Goal: Task Accomplishment & Management: Use online tool/utility

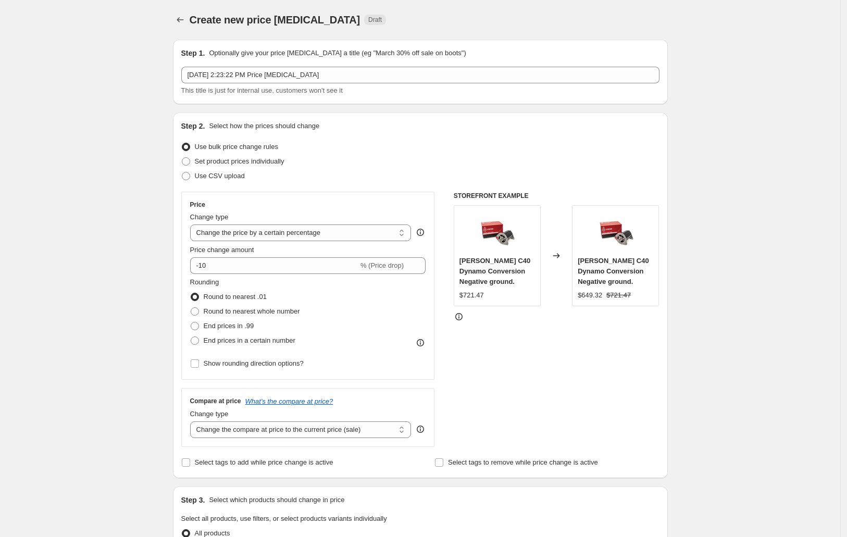
select select "percentage"
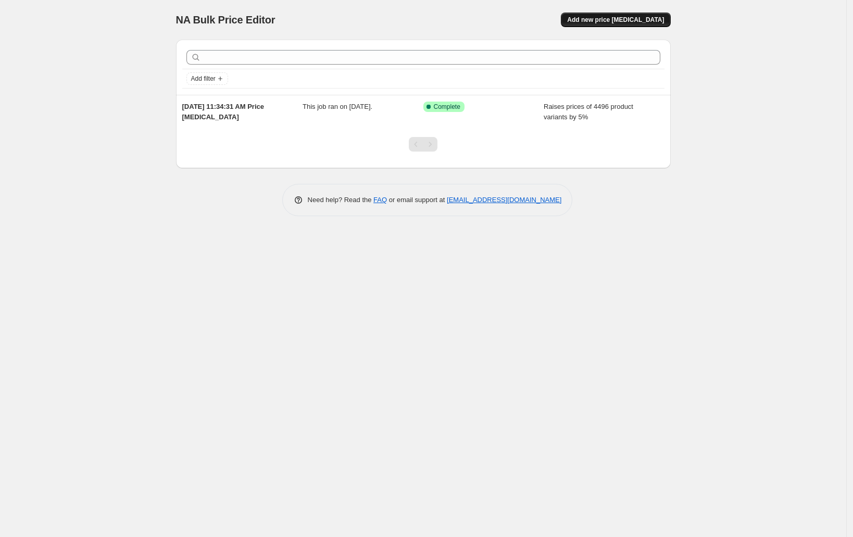
click at [606, 18] on span "Add new price [MEDICAL_DATA]" at bounding box center [615, 20] width 97 height 8
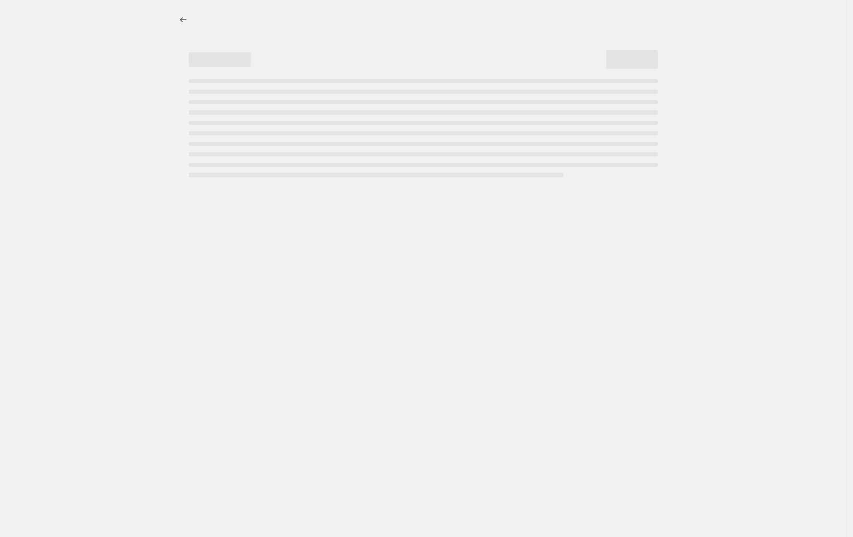
select select "percentage"
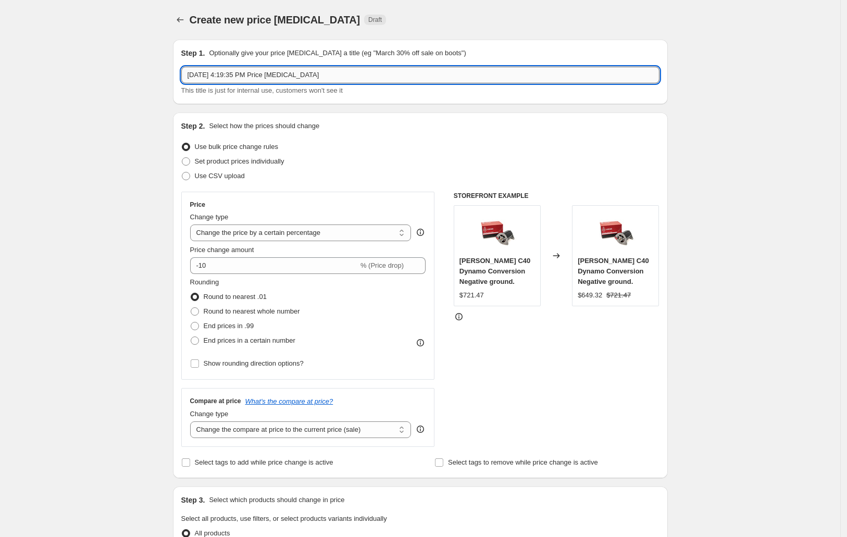
drag, startPoint x: 339, startPoint y: 72, endPoint x: 220, endPoint y: 72, distance: 118.3
click at [220, 72] on input "Oct 9, 2025, 4:19:35 PM Price change job" at bounding box center [420, 75] width 478 height 17
click at [217, 237] on select "Change the price to a certain amount Change the price by a certain amount Chang…" at bounding box center [300, 233] width 221 height 17
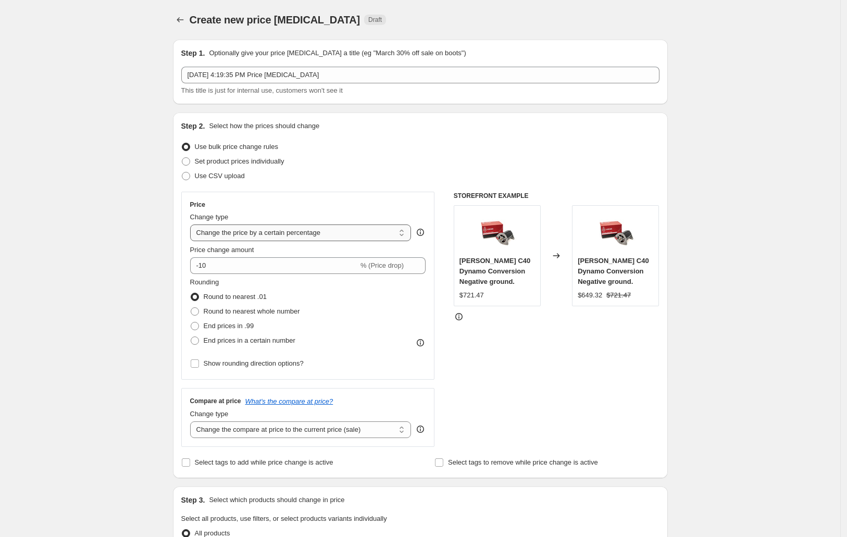
click at [217, 237] on select "Change the price to a certain amount Change the price by a certain amount Chang…" at bounding box center [300, 233] width 221 height 17
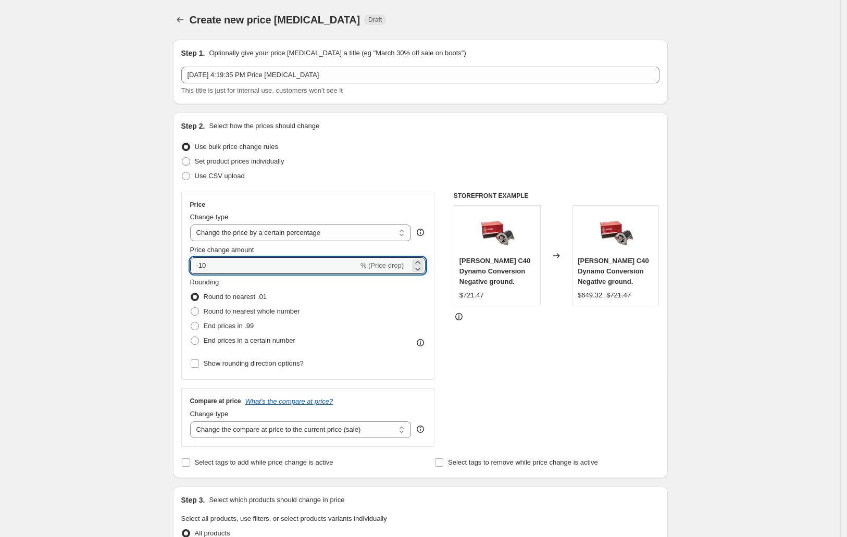
drag, startPoint x: 231, startPoint y: 262, endPoint x: 130, endPoint y: 256, distance: 100.7
click at [130, 256] on div "Create new price change job. This page is ready Create new price change job Dra…" at bounding box center [420, 536] width 840 height 1072
drag, startPoint x: 232, startPoint y: 265, endPoint x: 142, endPoint y: 276, distance: 90.8
click at [142, 276] on div "Create new price change job. This page is ready Create new price change job Dra…" at bounding box center [420, 536] width 840 height 1072
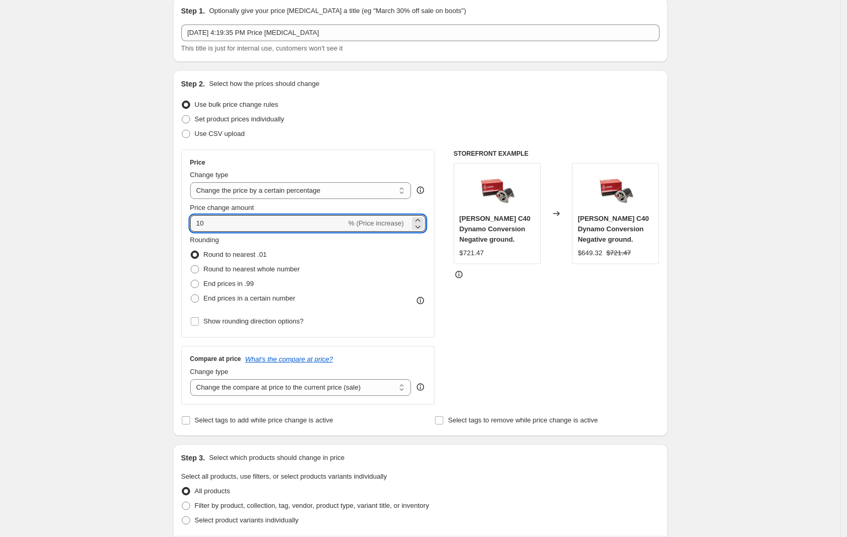
scroll to position [65, 0]
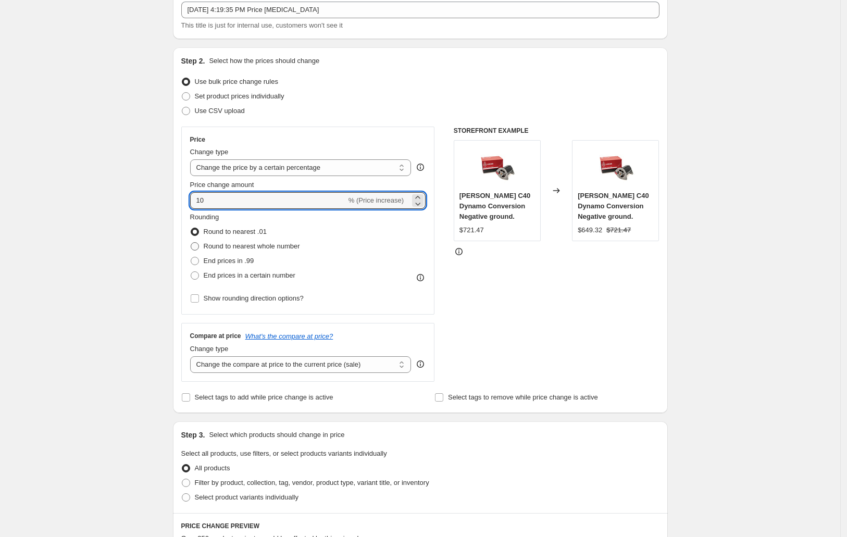
type input "10"
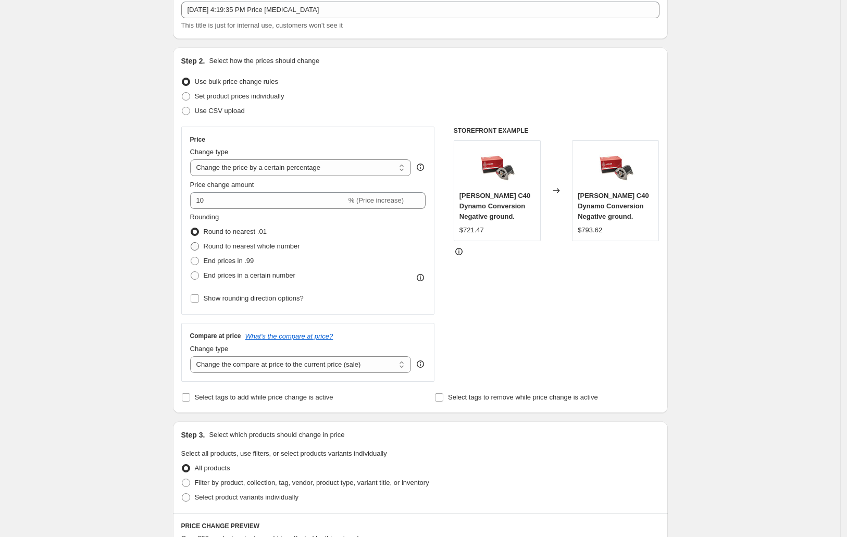
click at [196, 248] on span at bounding box center [195, 246] width 8 height 8
click at [191, 243] on input "Round to nearest whole number" at bounding box center [191, 242] width 1 height 1
radio input "true"
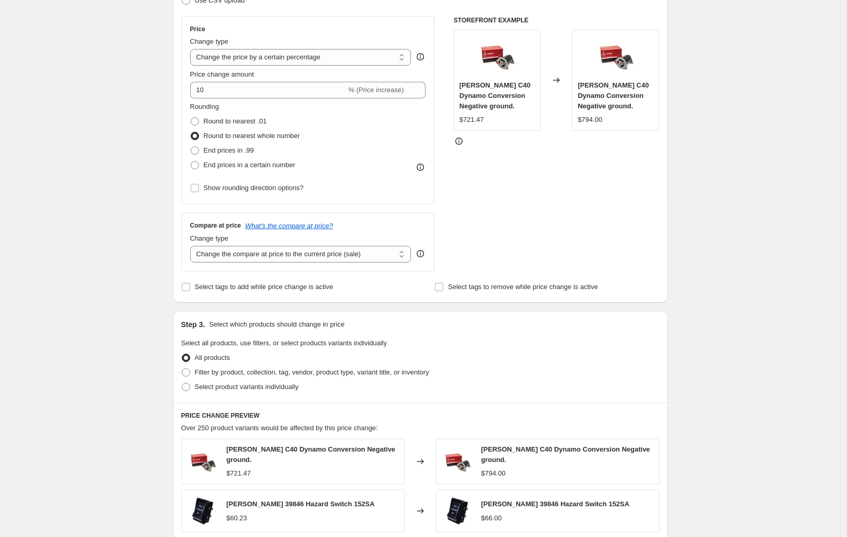
scroll to position [195, 0]
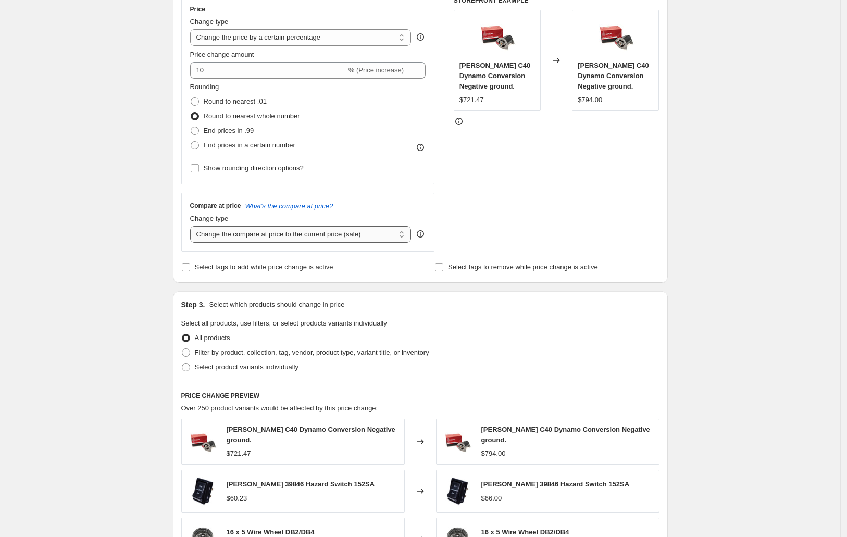
click at [238, 239] on select "Change the compare at price to the current price (sale) Change the compare at p…" at bounding box center [300, 234] width 221 height 17
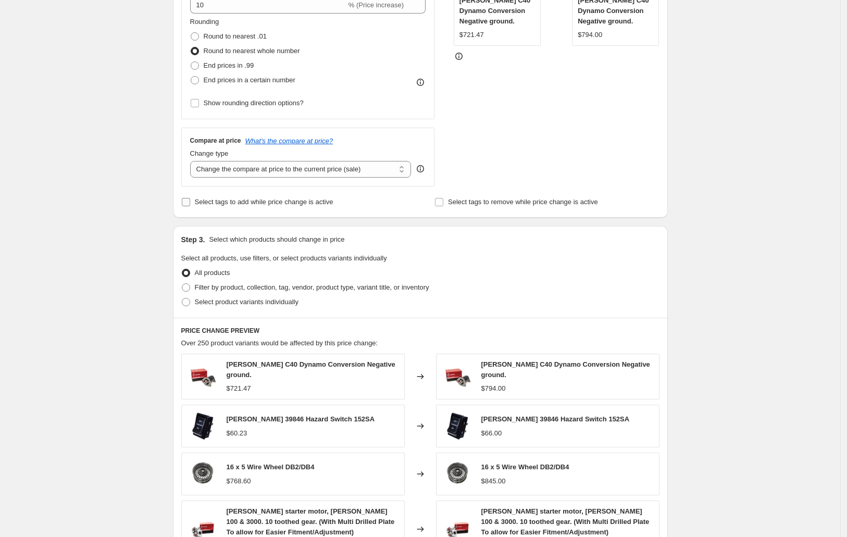
scroll to position [326, 0]
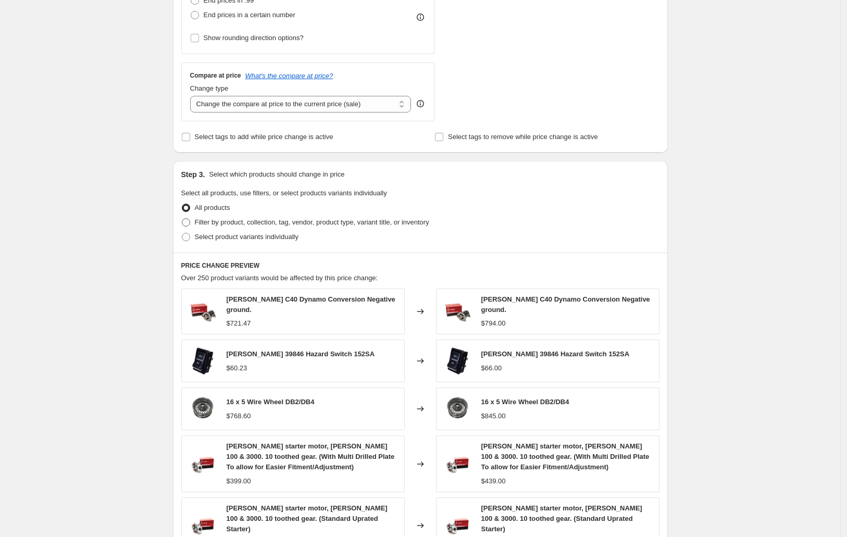
click at [219, 222] on span "Filter by product, collection, tag, vendor, product type, variant title, or inv…" at bounding box center [312, 222] width 234 height 8
click at [182, 219] on input "Filter by product, collection, tag, vendor, product type, variant title, or inv…" at bounding box center [182, 218] width 1 height 1
radio input "true"
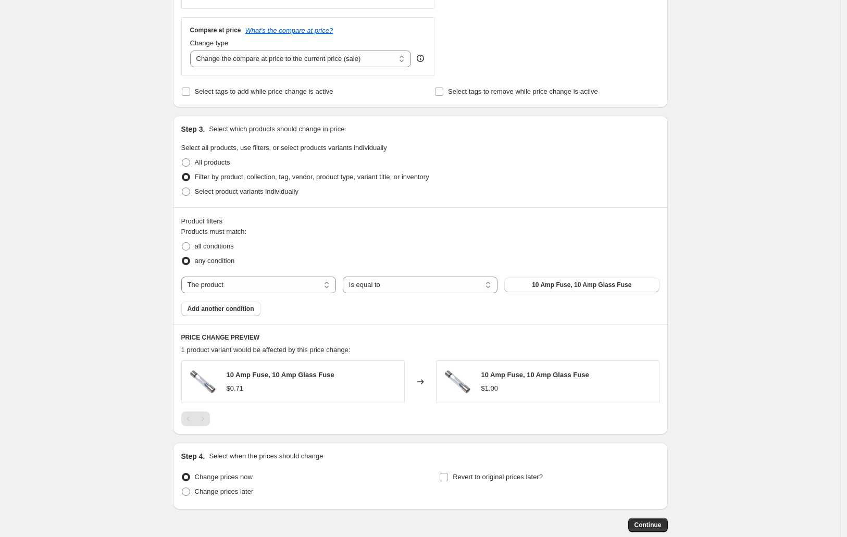
scroll to position [391, 0]
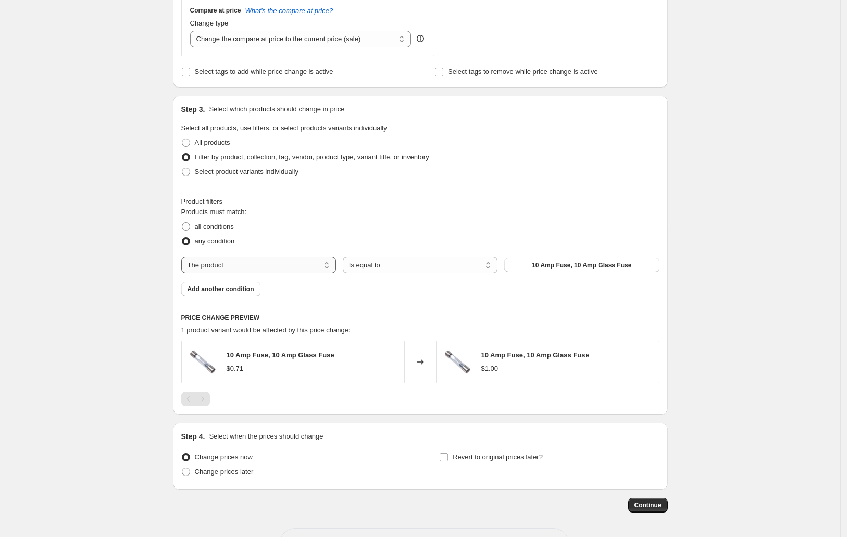
click at [280, 267] on select "The product The product's collection The product's tag The product's vendor The…" at bounding box center [258, 265] width 155 height 17
click at [313, 265] on select "The product The product's collection The product's tag The product's vendor The…" at bounding box center [258, 265] width 155 height 17
select select "vendor"
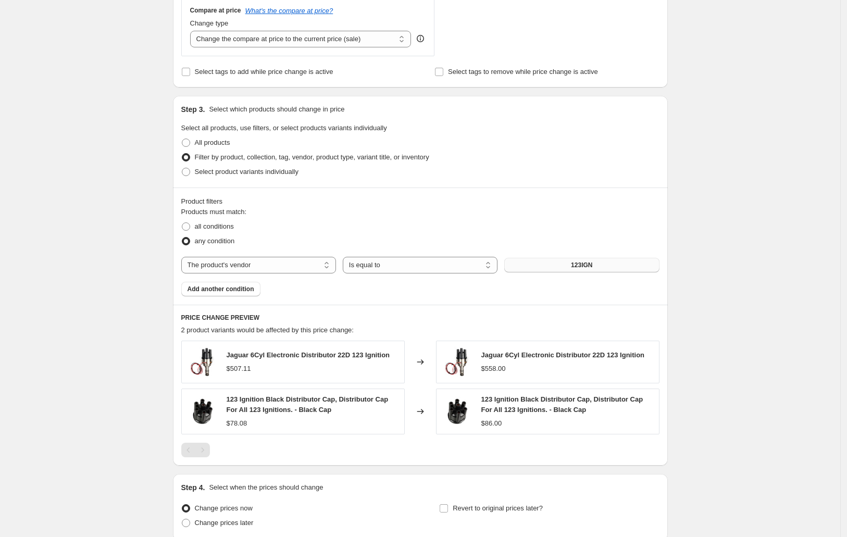
click at [564, 264] on button "123IGN" at bounding box center [581, 265] width 155 height 15
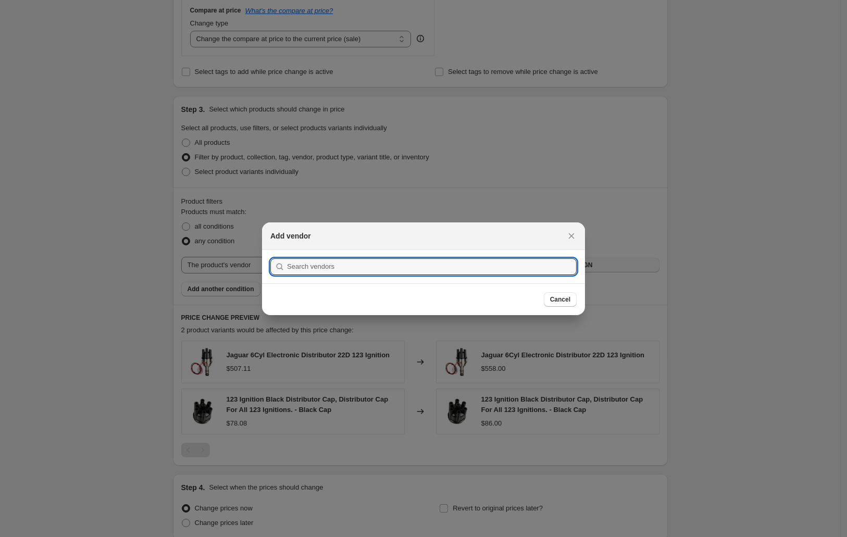
scroll to position [0, 0]
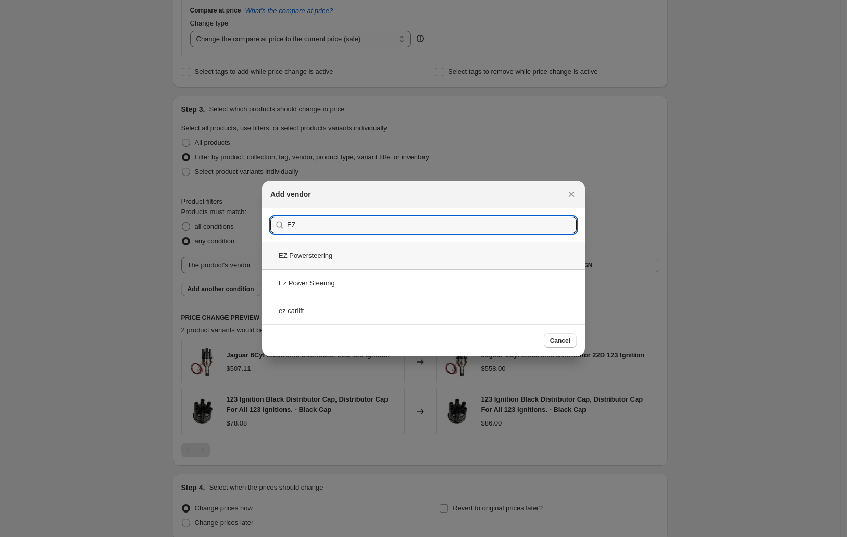
type input "EZ"
click at [370, 266] on div "EZ Powersteering" at bounding box center [423, 256] width 323 height 28
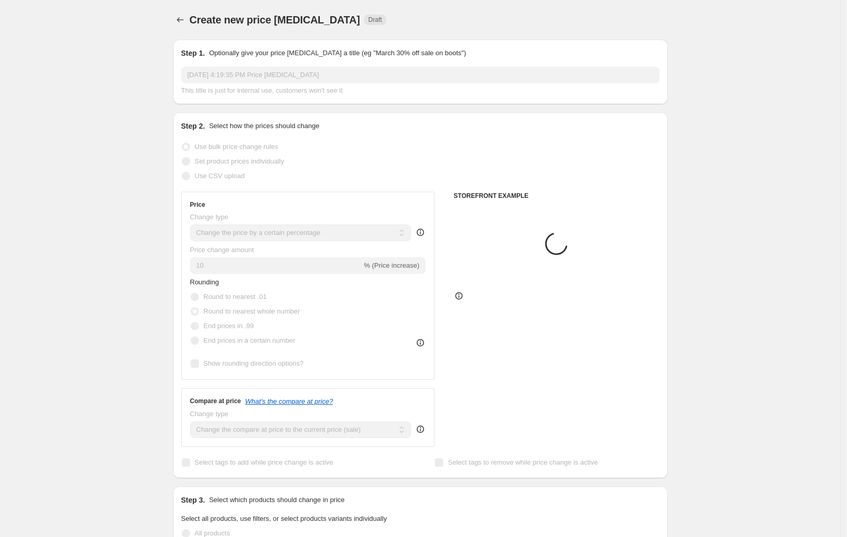
scroll to position [391, 0]
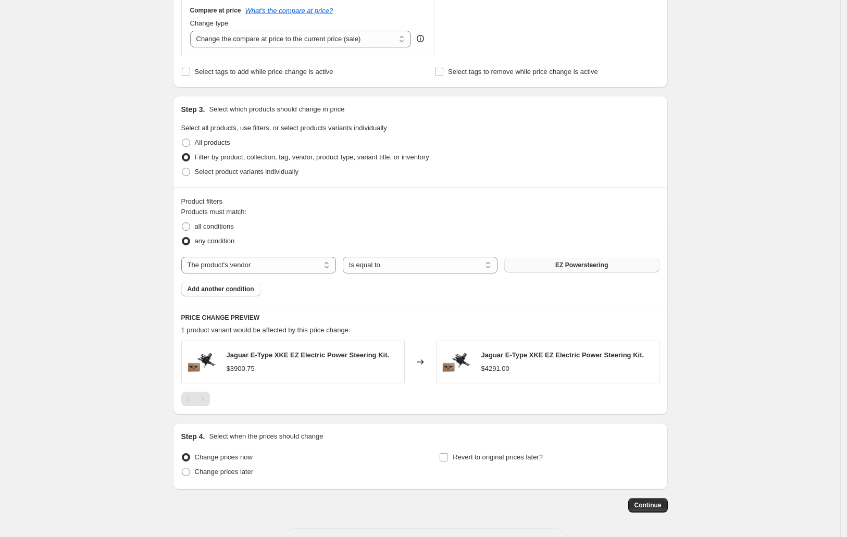
click at [512, 265] on button "EZ Powersteering" at bounding box center [581, 265] width 155 height 15
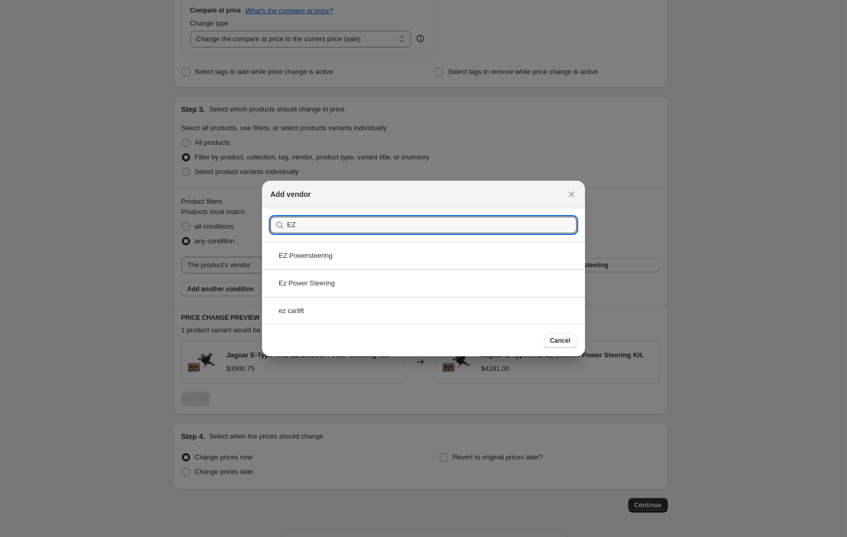
type input "EZ"
click at [359, 289] on div "Ez Power Steering" at bounding box center [423, 283] width 323 height 28
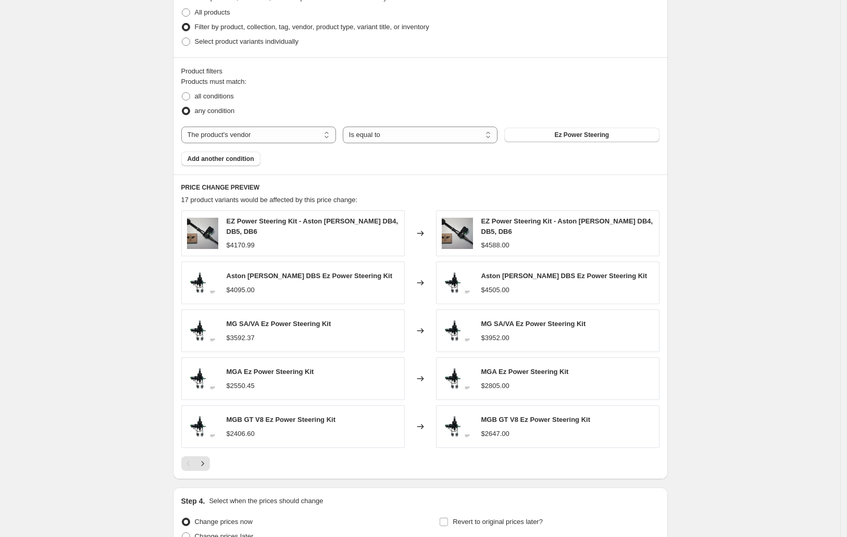
scroll to position [586, 0]
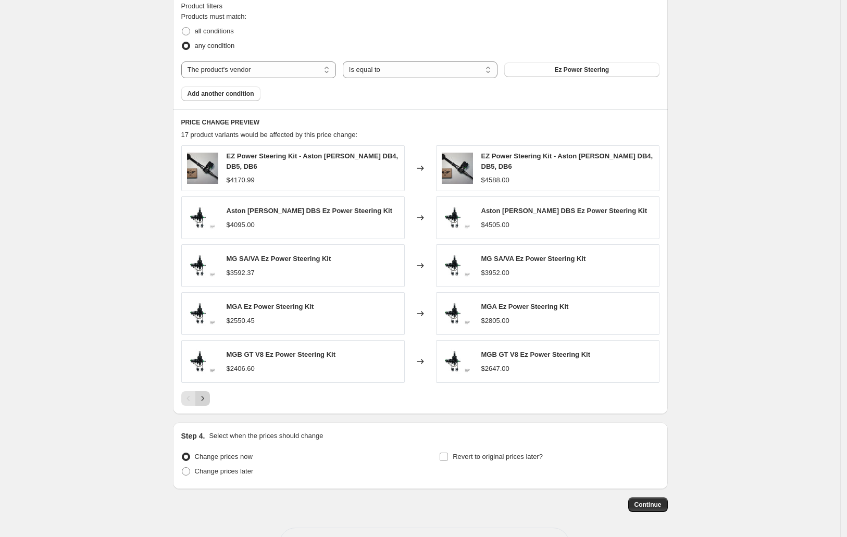
click at [206, 393] on icon "Next" at bounding box center [202, 398] width 10 height 10
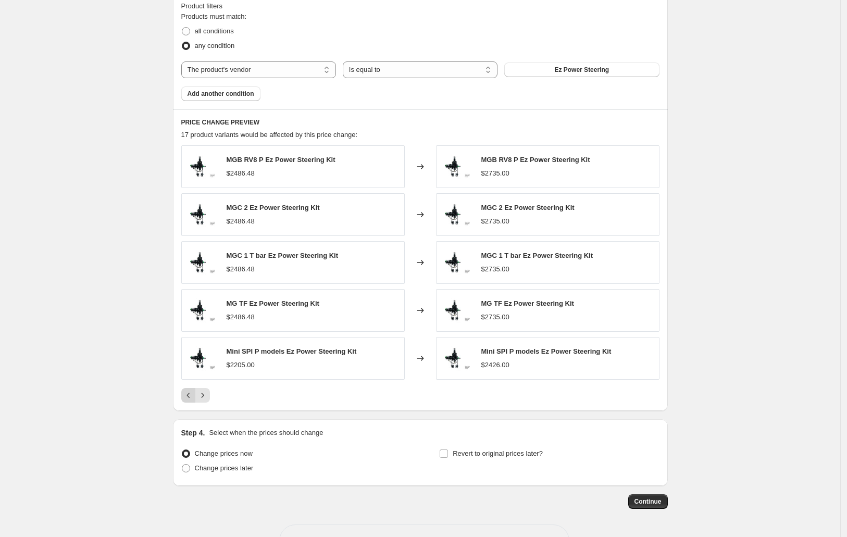
click at [186, 398] on icon "Previous" at bounding box center [188, 395] width 10 height 10
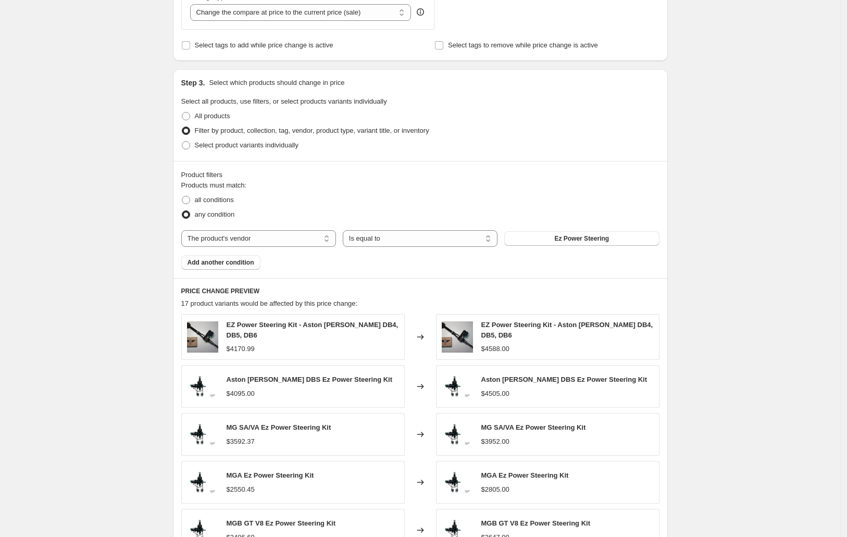
scroll to position [624, 0]
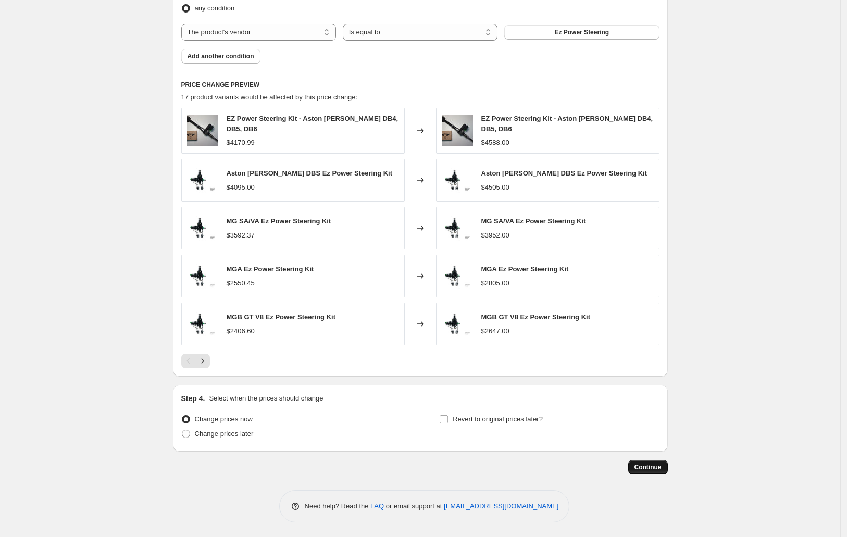
click at [646, 466] on span "Continue" at bounding box center [648, 467] width 27 height 8
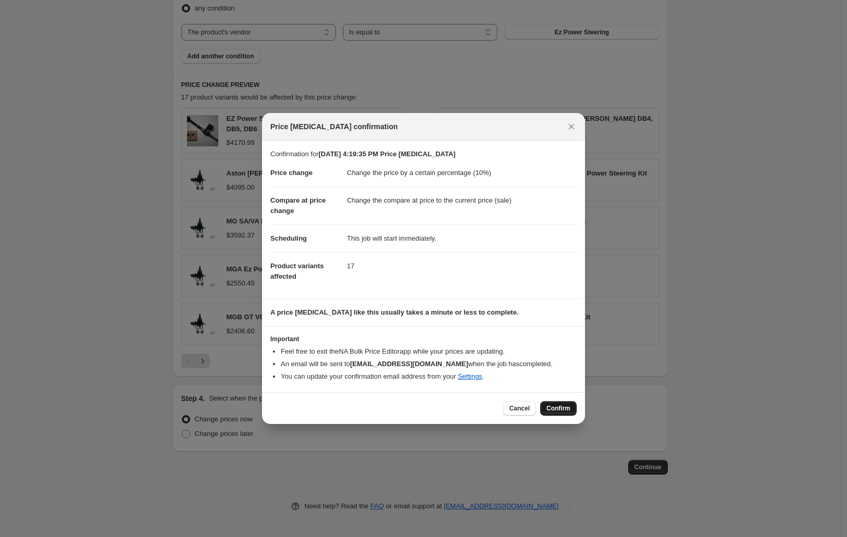
click at [552, 415] on button "Confirm" at bounding box center [558, 408] width 36 height 15
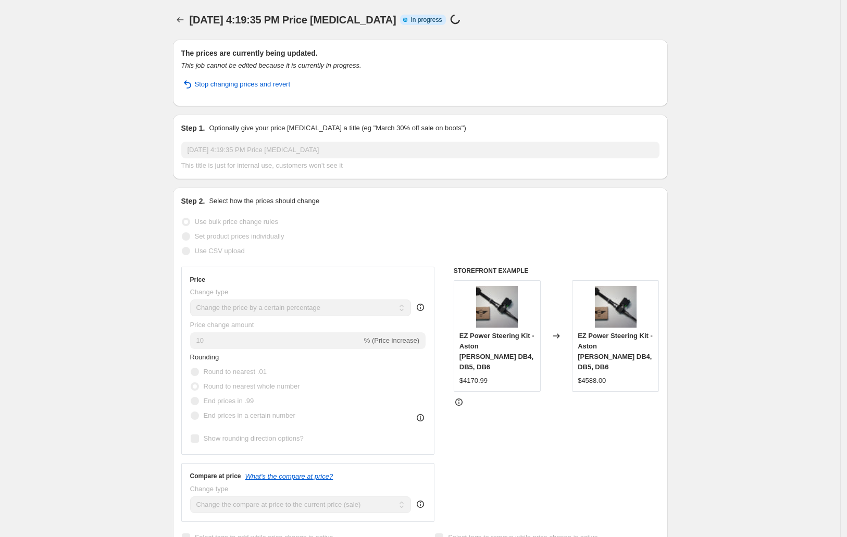
drag, startPoint x: 13, startPoint y: 253, endPoint x: 3, endPoint y: 301, distance: 49.1
select select "percentage"
select select "vendor"
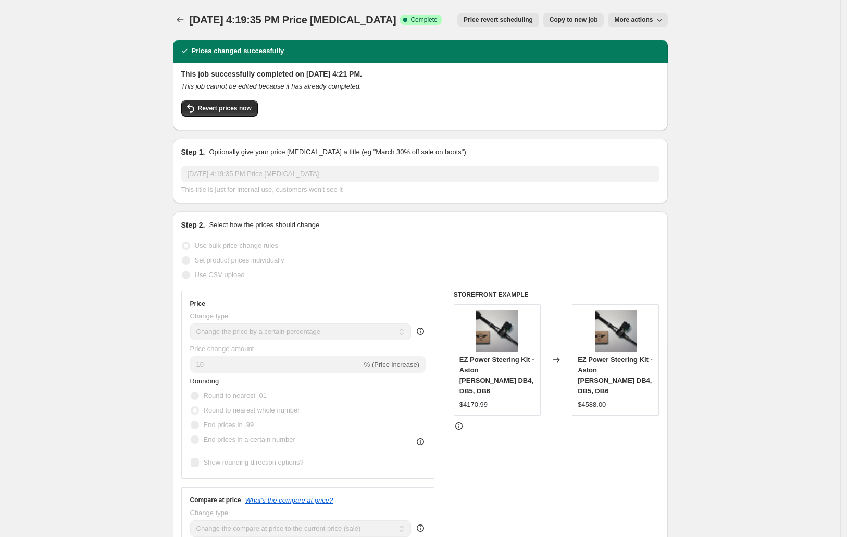
click at [486, 338] on img at bounding box center [497, 331] width 42 height 42
click at [594, 325] on div "EZ Power Steering Kit - Aston Martin DB4, DB5, DB6 $4588.00" at bounding box center [615, 359] width 87 height 111
